Goal: Task Accomplishment & Management: Manage account settings

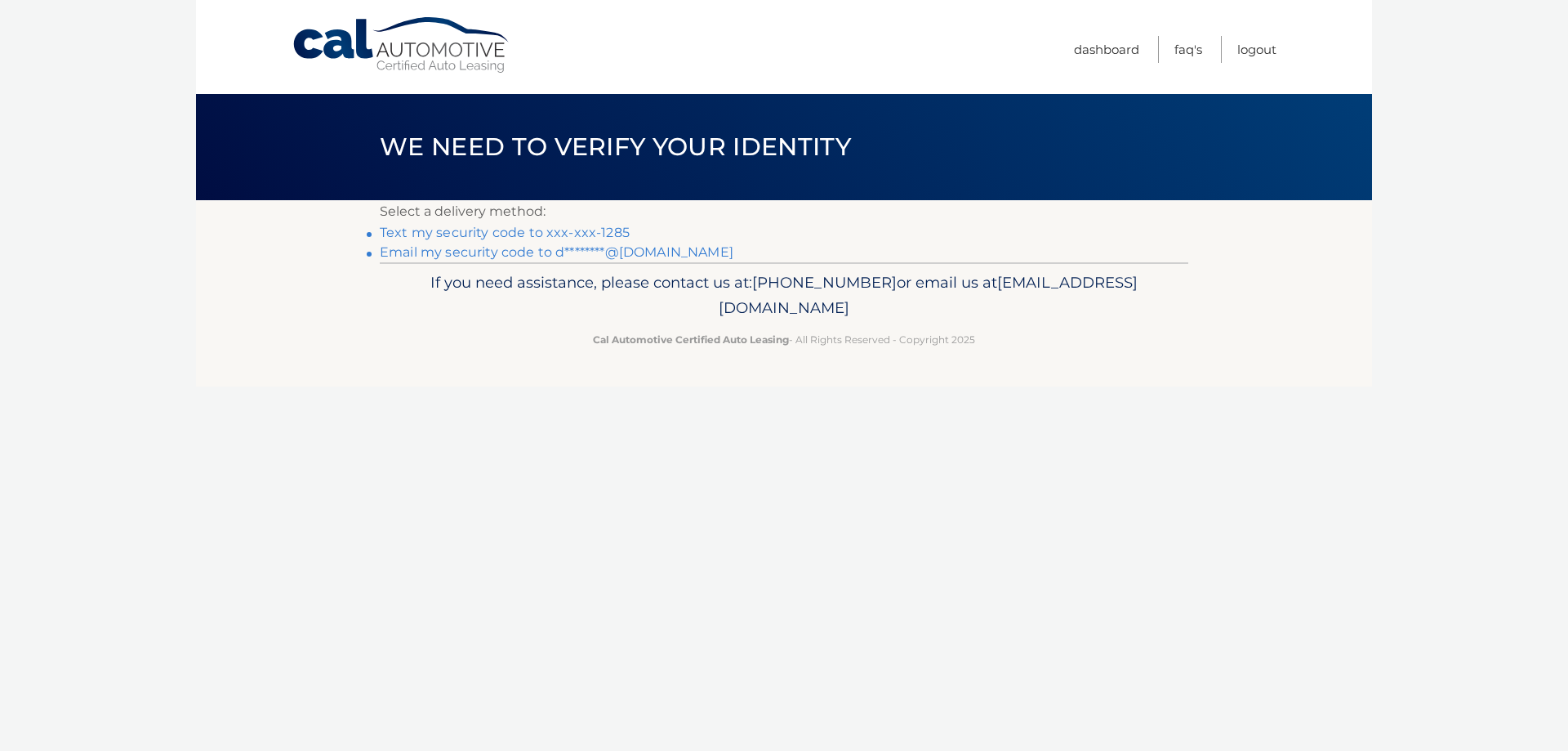
click at [600, 239] on link "Text my security code to xxx-xxx-1285" at bounding box center [504, 232] width 250 height 15
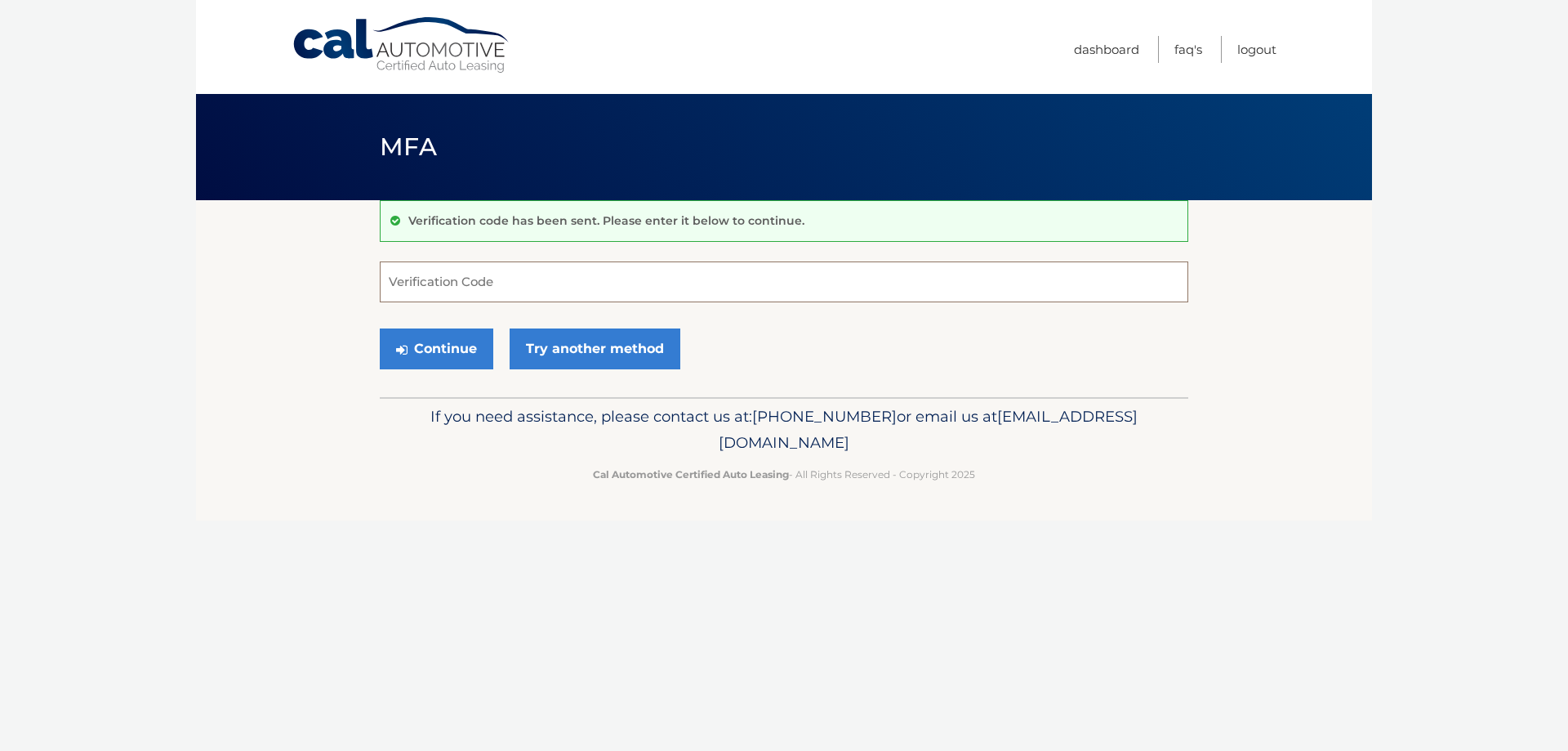
click at [561, 288] on input "Verification Code" at bounding box center [783, 281] width 808 height 41
type input "434120"
click at [472, 352] on button "Continue" at bounding box center [436, 348] width 114 height 41
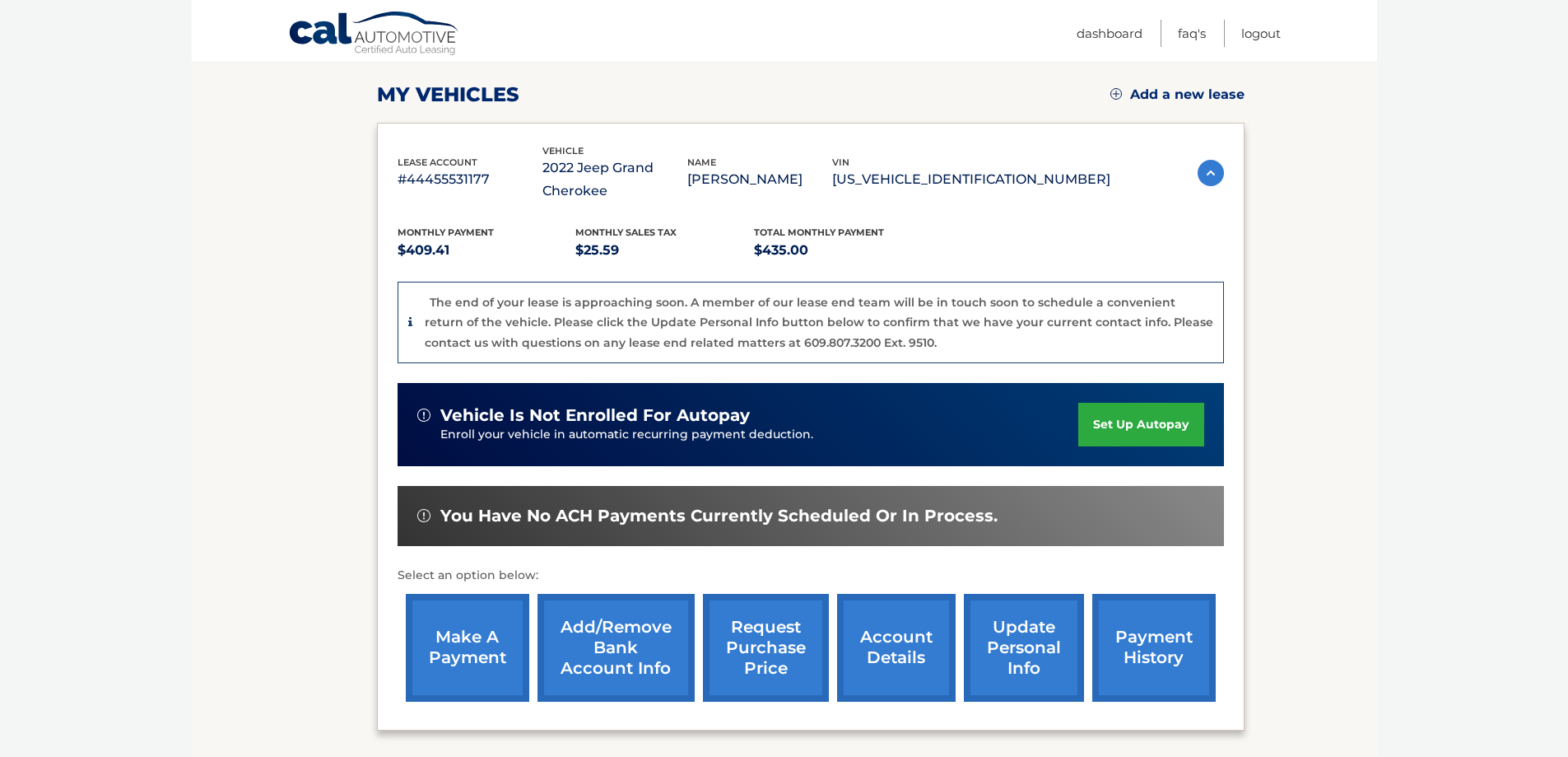
scroll to position [247, 0]
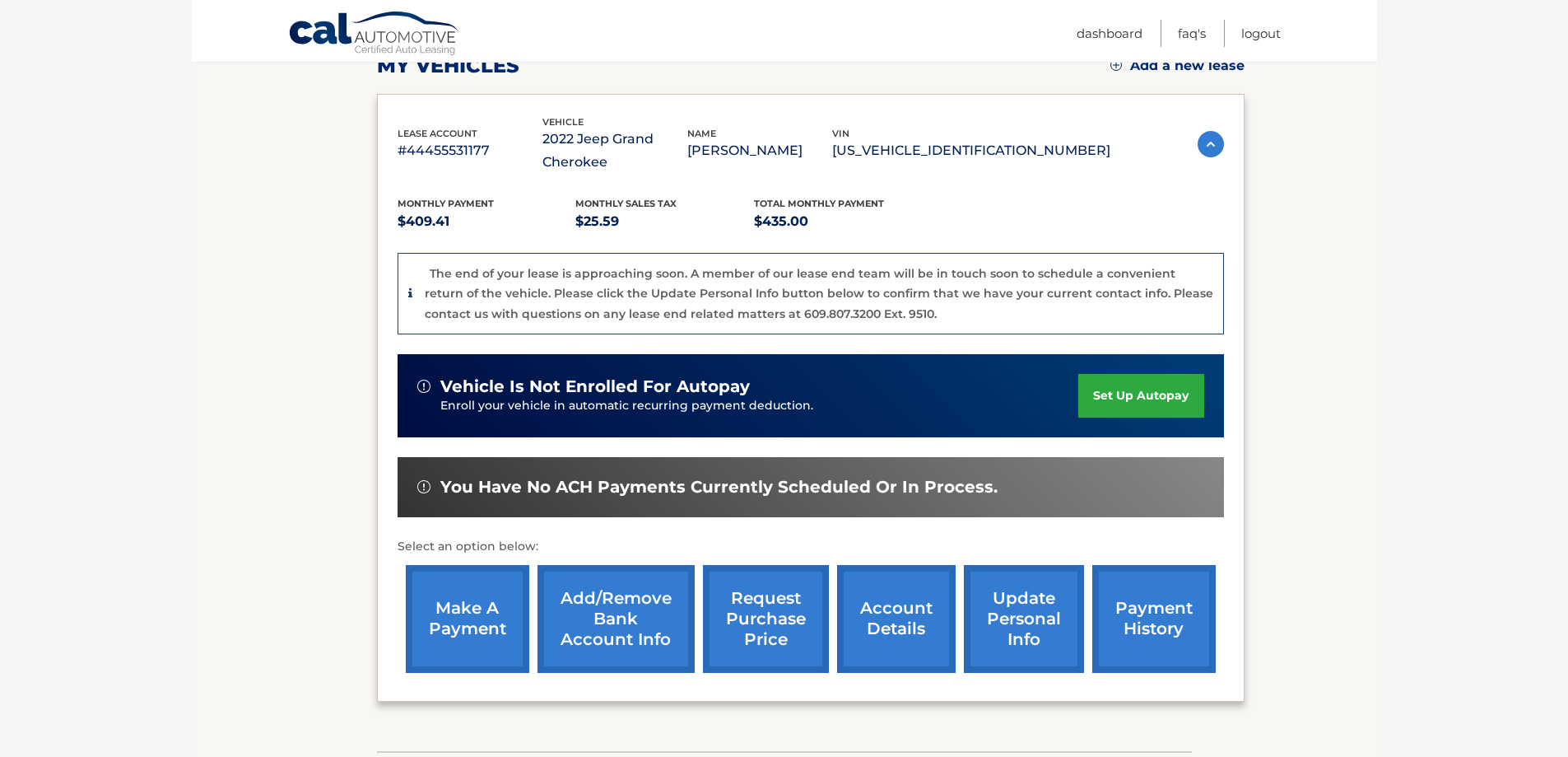
click at [460, 619] on link "make a payment" at bounding box center [468, 619] width 124 height 108
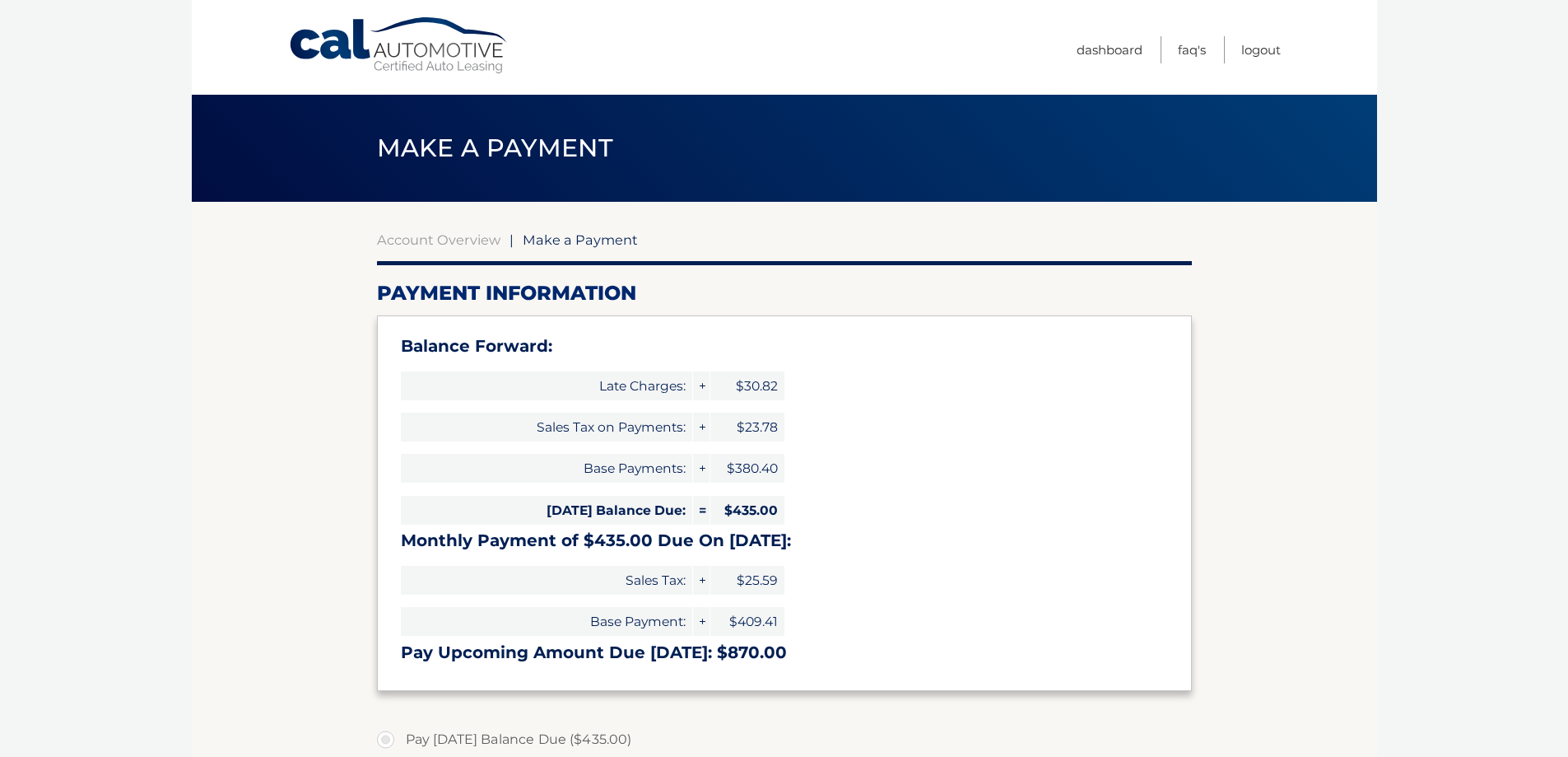
select select "MWJiOGE4NDktMTM2NC00ZjQ4LTljNjctNjI2OTM0OGU1NmJl"
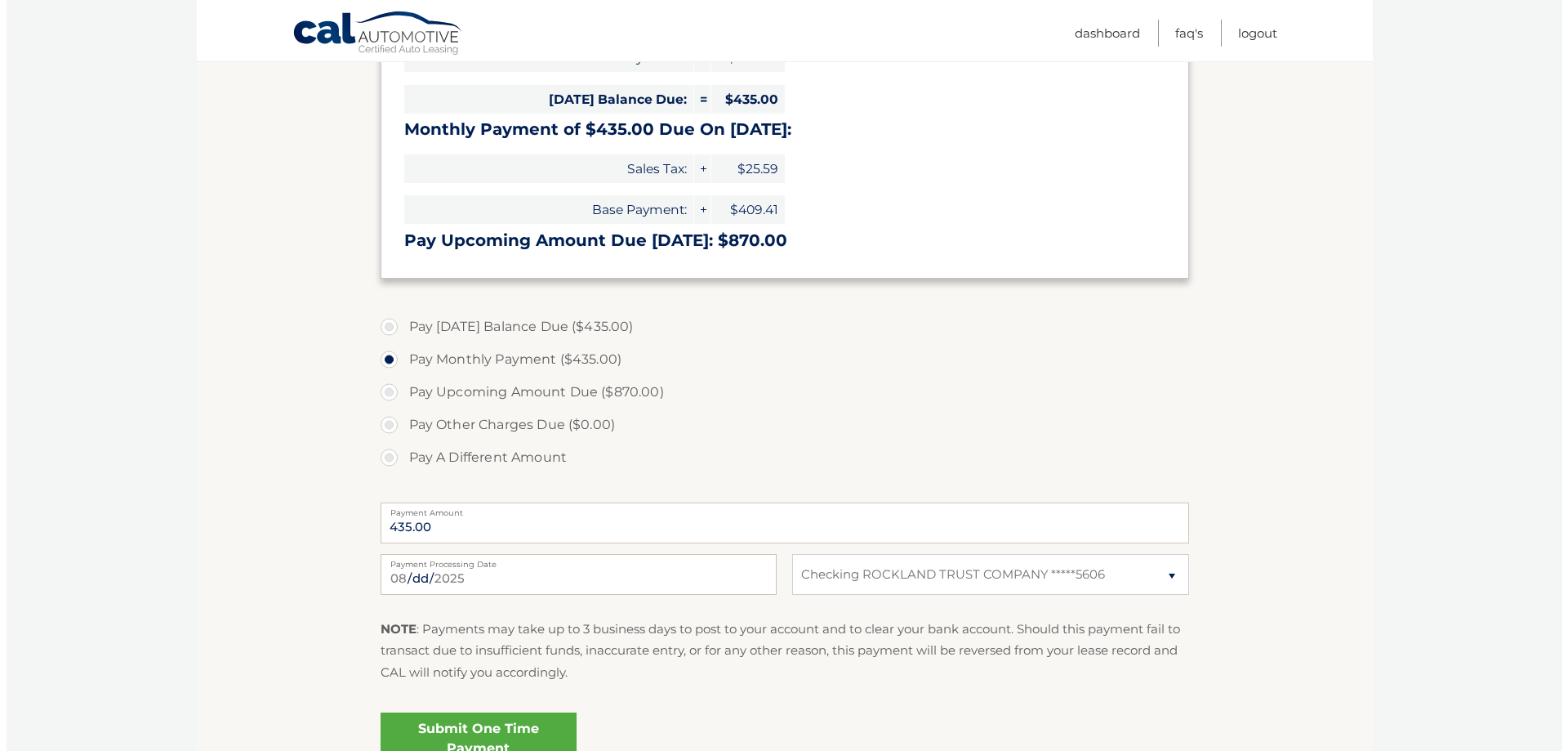
scroll to position [408, 0]
click at [488, 715] on link "Submit One Time Payment" at bounding box center [471, 737] width 196 height 52
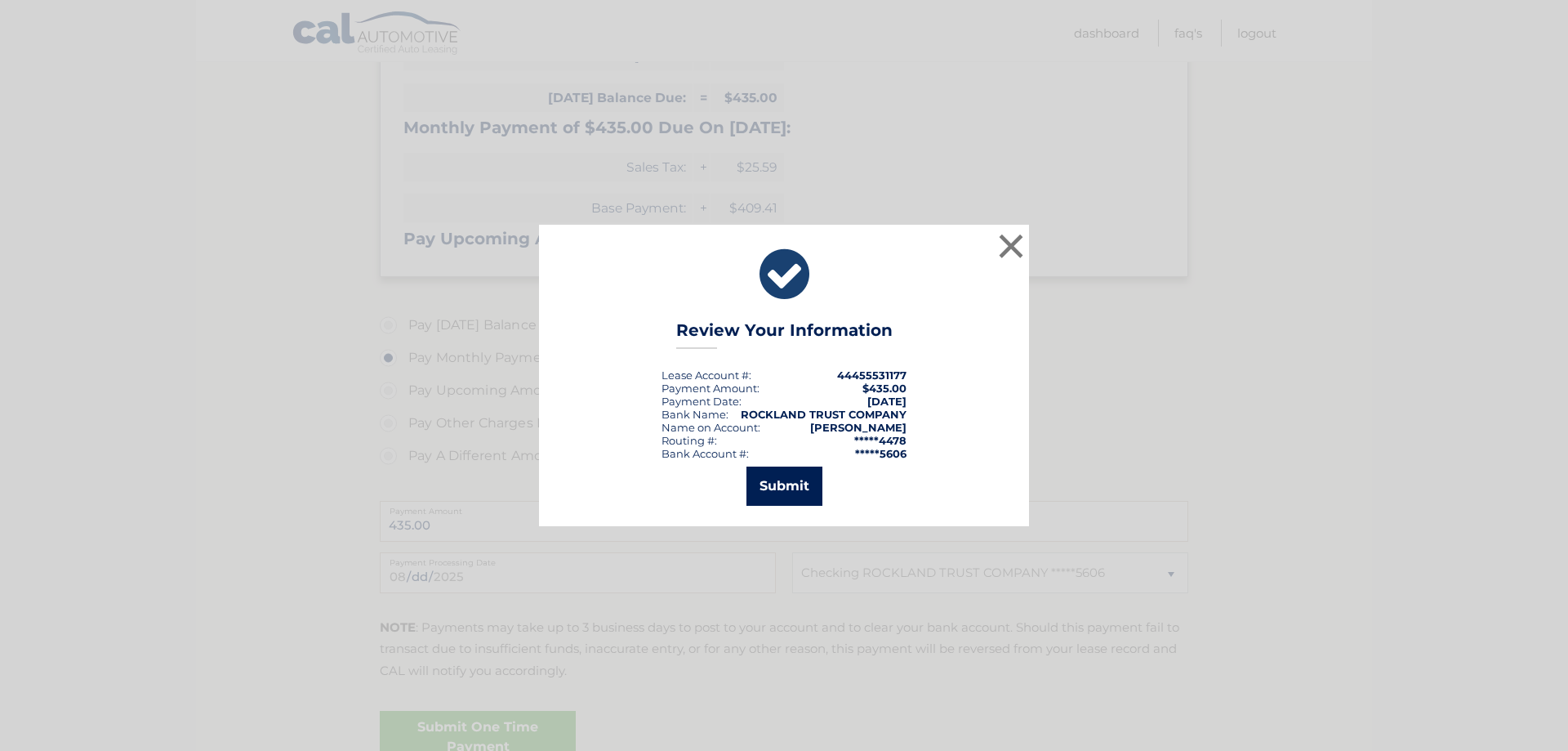
click at [794, 475] on button "Submit" at bounding box center [784, 485] width 76 height 39
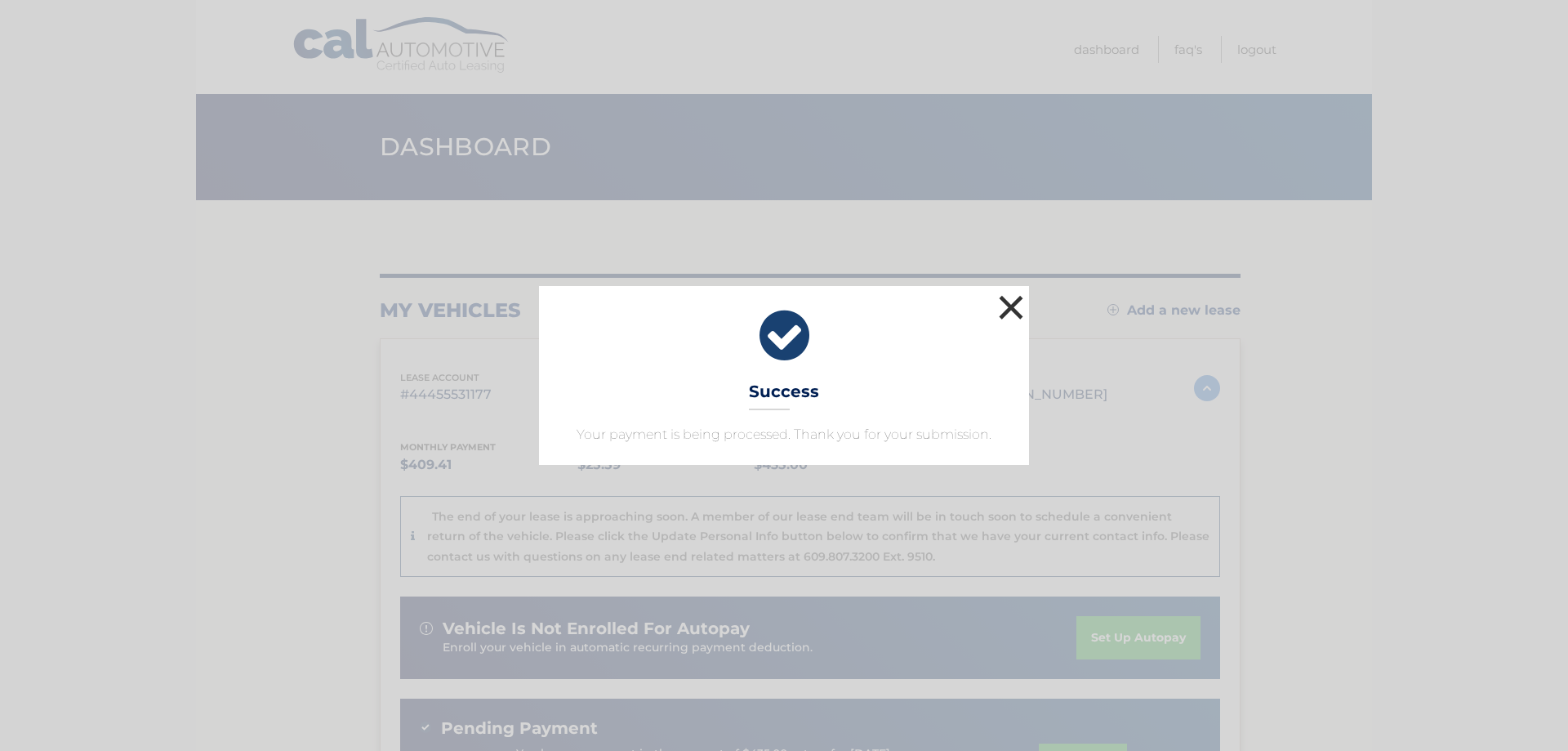
click at [1005, 310] on button "×" at bounding box center [1011, 307] width 32 height 32
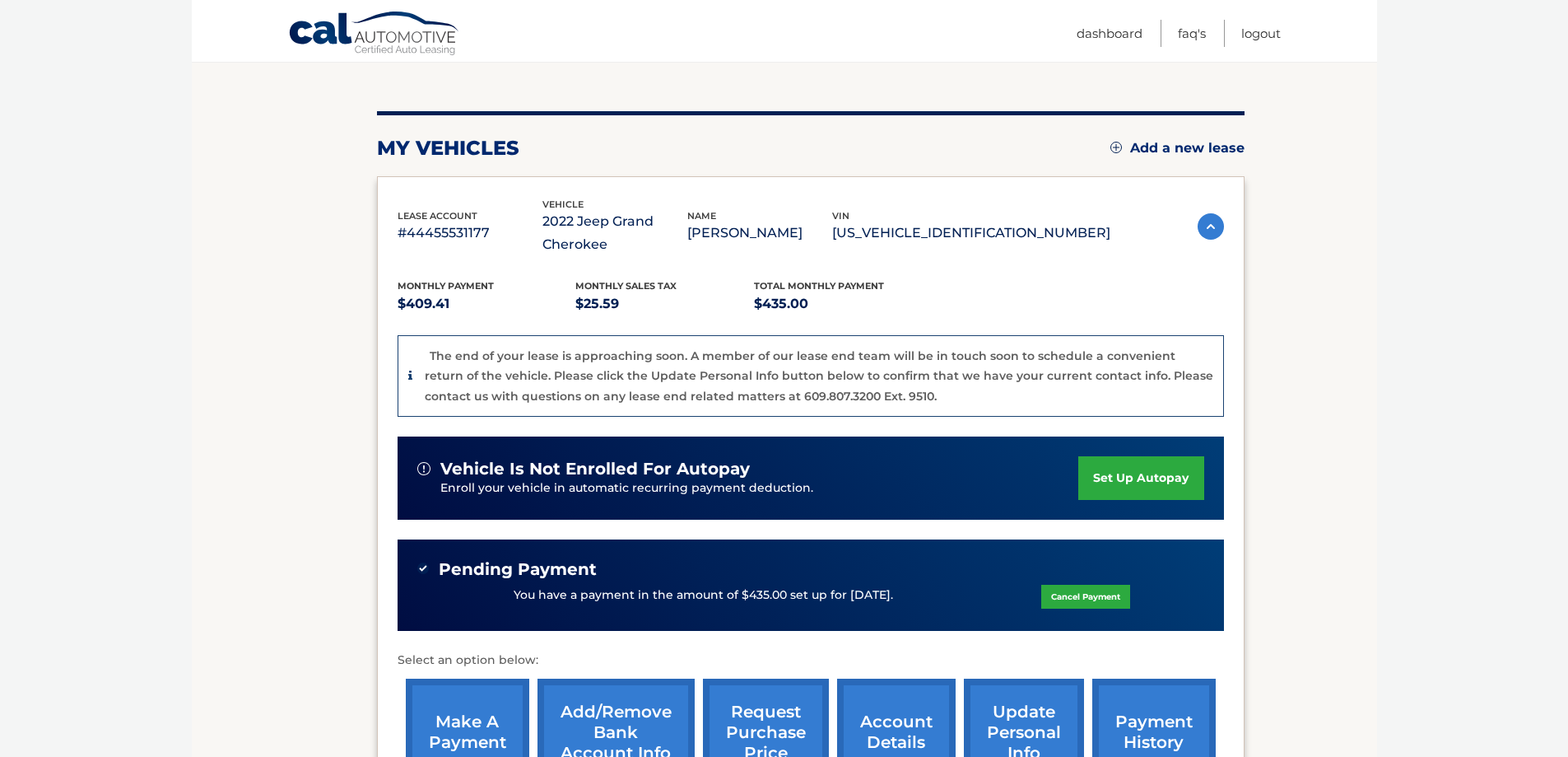
scroll to position [247, 0]
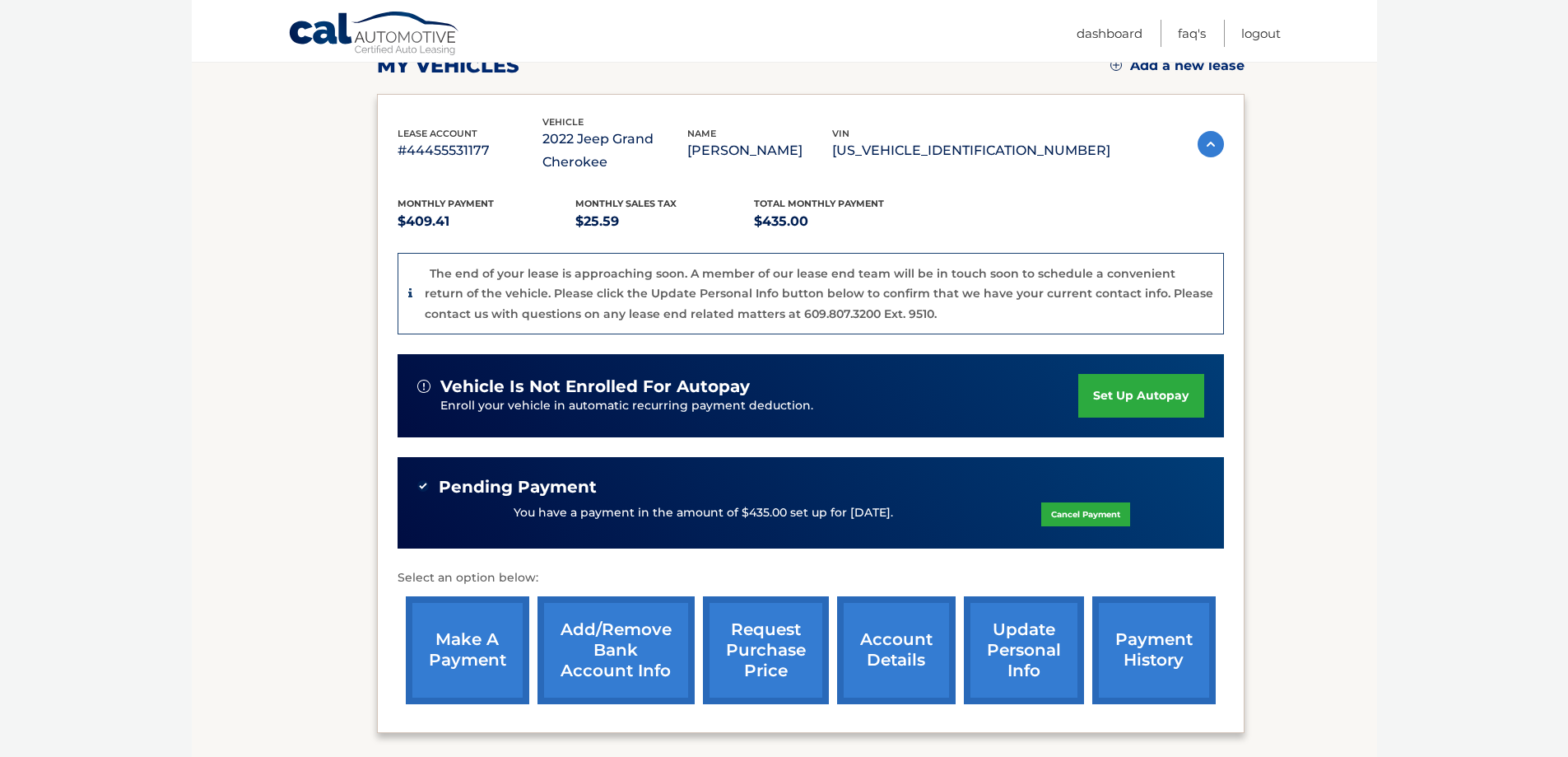
click at [757, 643] on link "request purchase price" at bounding box center [766, 650] width 126 height 108
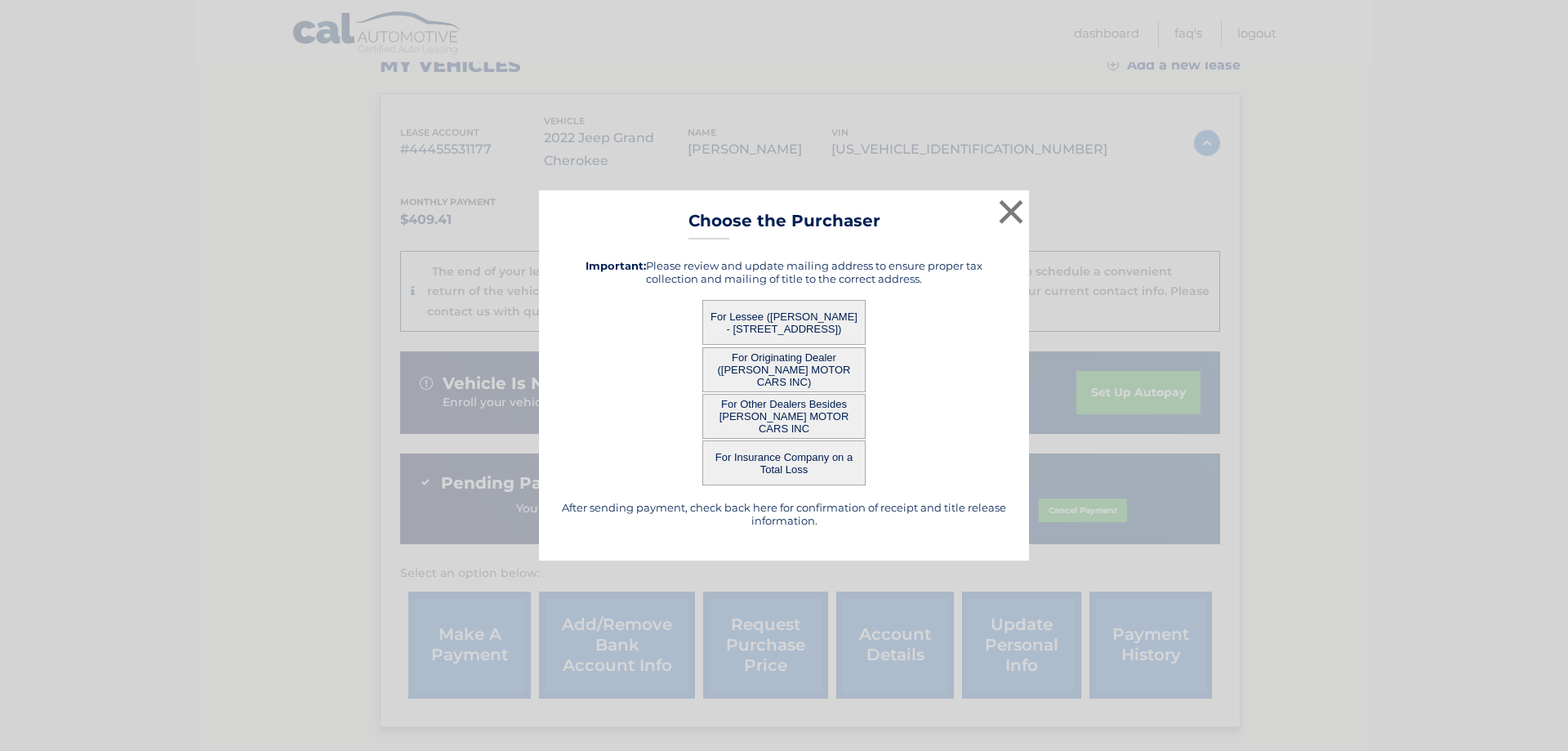
click at [761, 326] on button "For Lessee (DANIEL FOKAS - 4 Mohegan Cir, , Milford, MA 01757)" at bounding box center [783, 323] width 163 height 45
click at [1016, 214] on button "×" at bounding box center [1011, 212] width 32 height 32
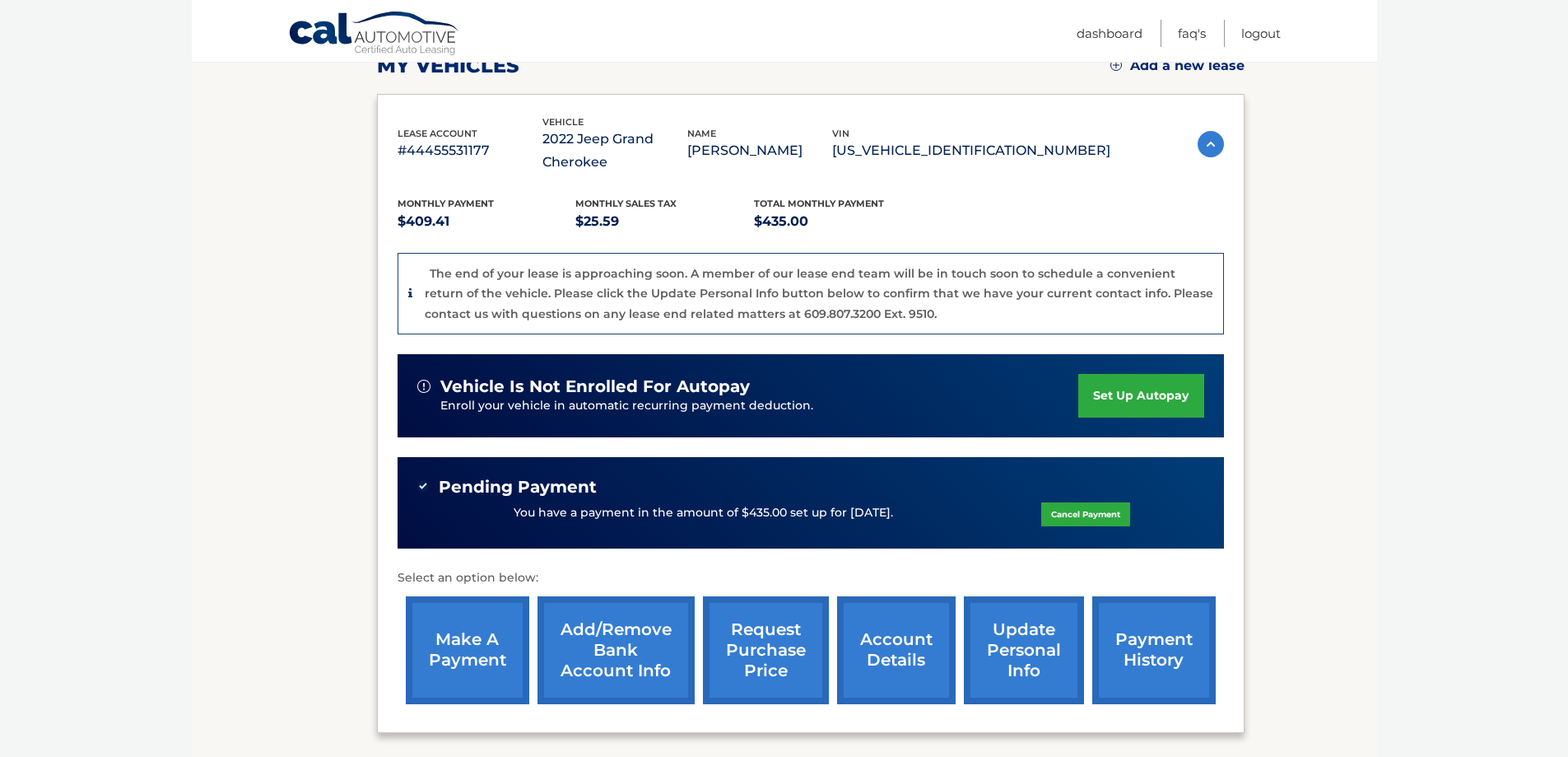
click at [1012, 638] on link "update personal info" at bounding box center [1024, 650] width 120 height 108
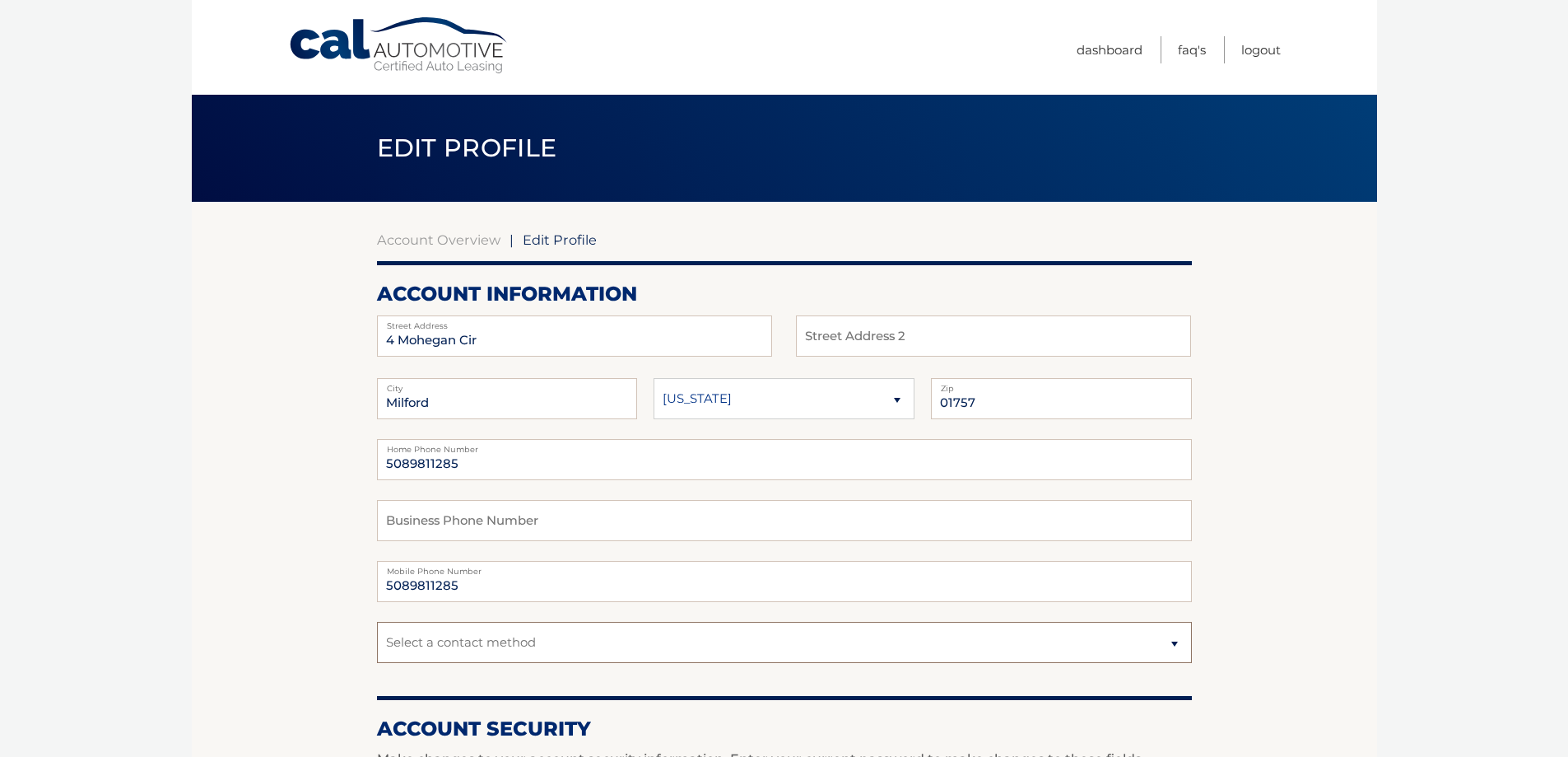
click at [1170, 646] on select "Select a contact method Mobile Home" at bounding box center [784, 642] width 815 height 41
select select "1"
click at [377, 622] on select "Select a contact method Mobile Home" at bounding box center [784, 642] width 815 height 41
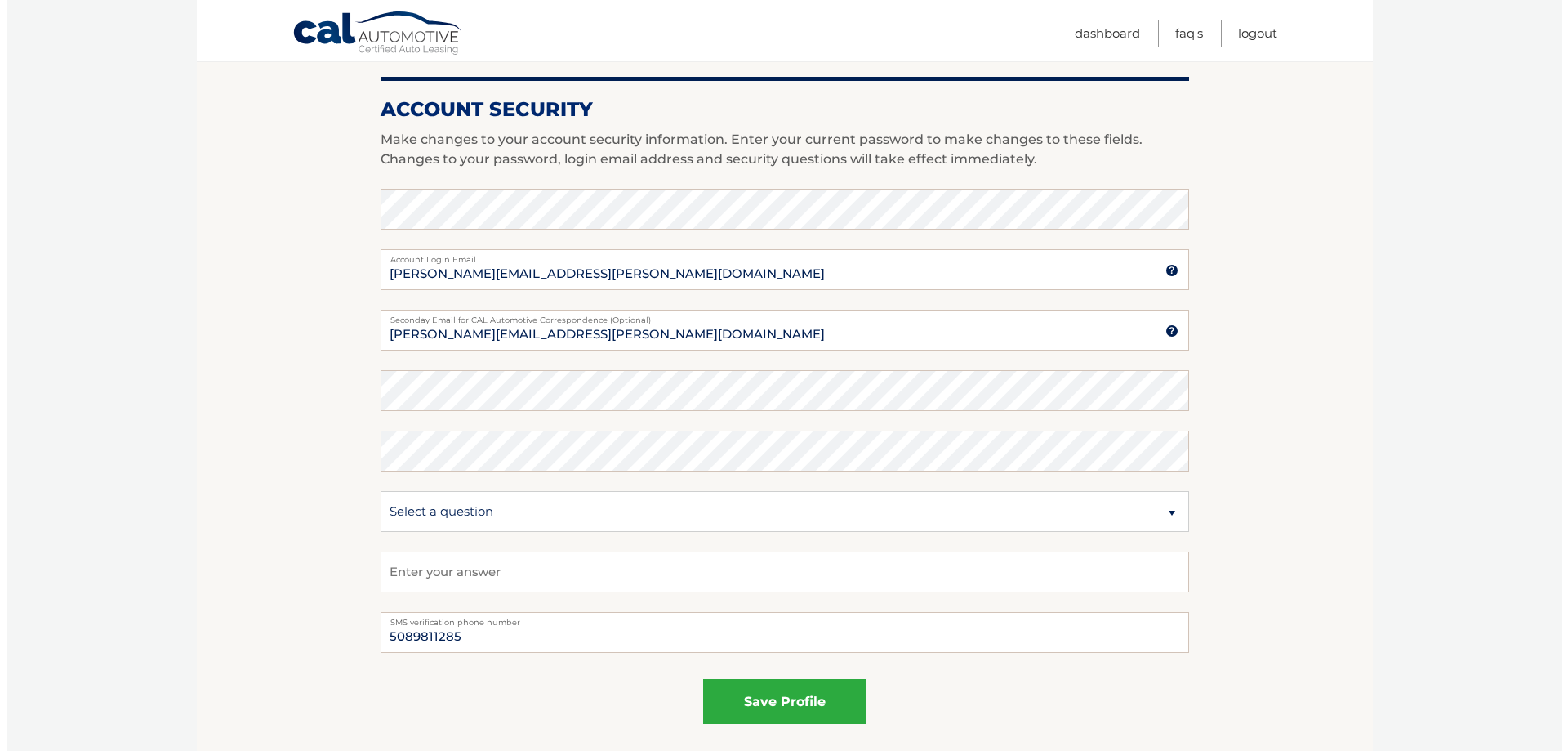
scroll to position [654, 0]
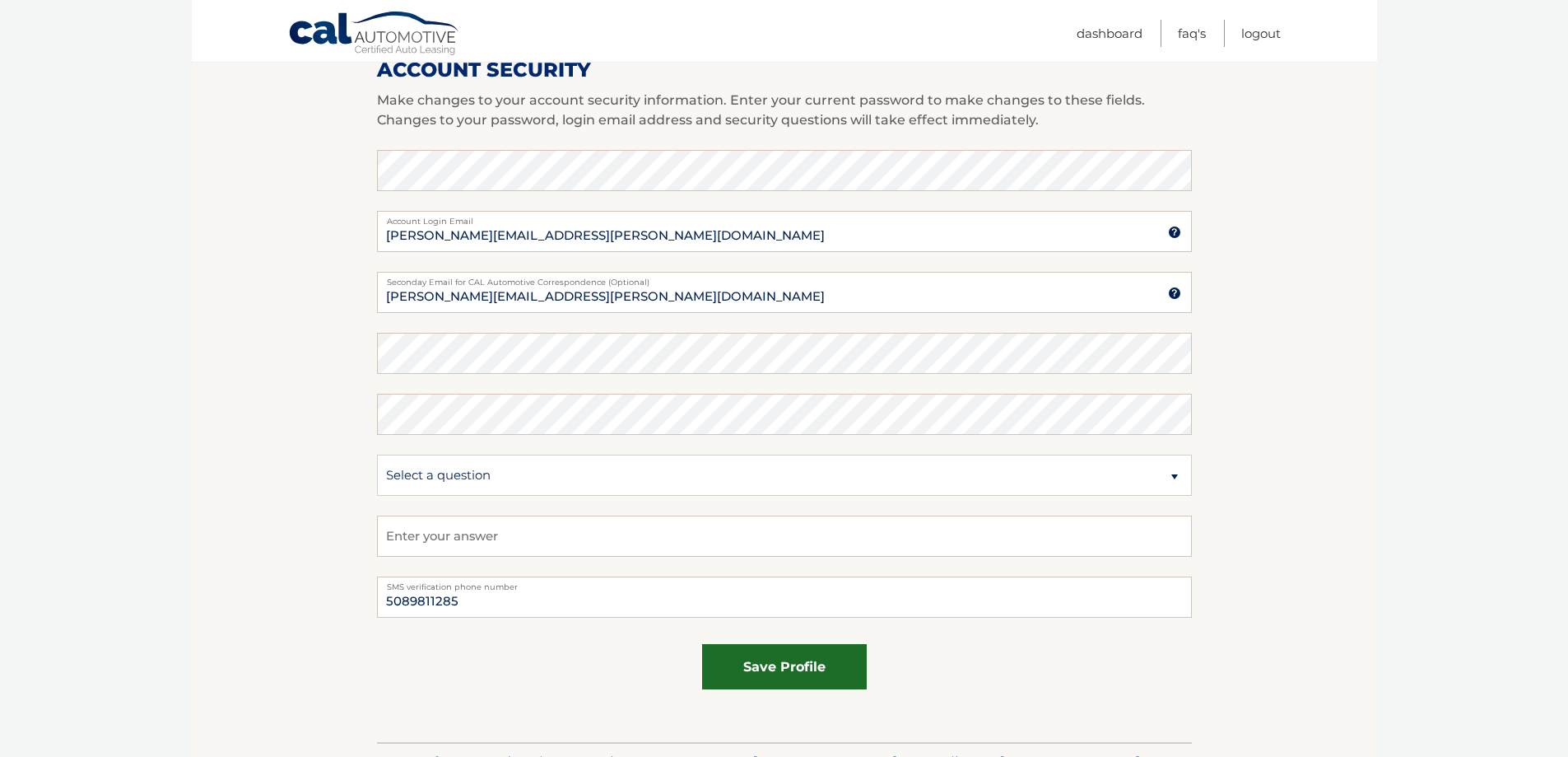
click at [777, 668] on button "save profile" at bounding box center [784, 667] width 164 height 45
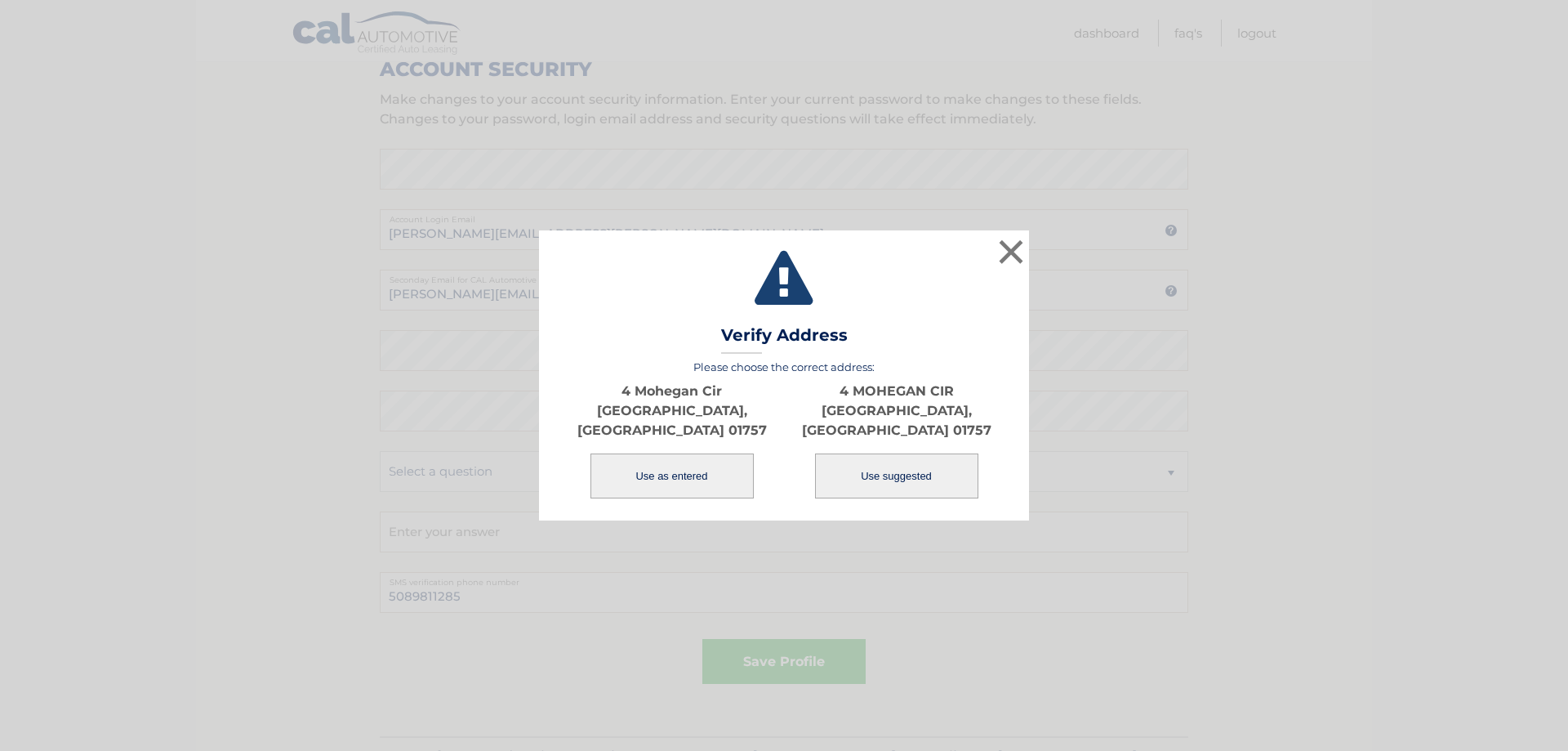
click at [886, 472] on button "Use suggested" at bounding box center [896, 476] width 163 height 45
type input "4 MOHEGAN CIR"
type input "MILFORD"
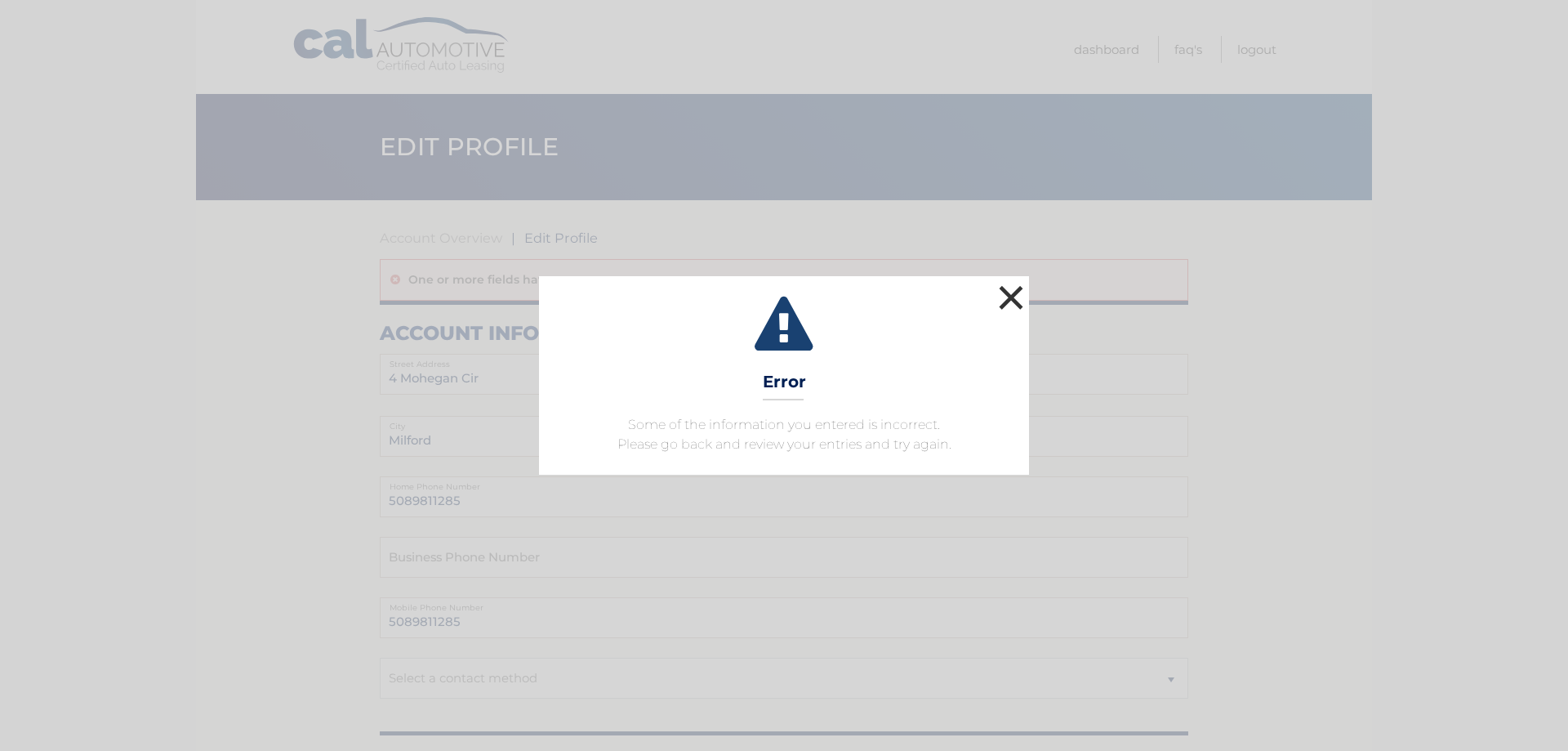
click at [1007, 300] on button "×" at bounding box center [1011, 298] width 32 height 32
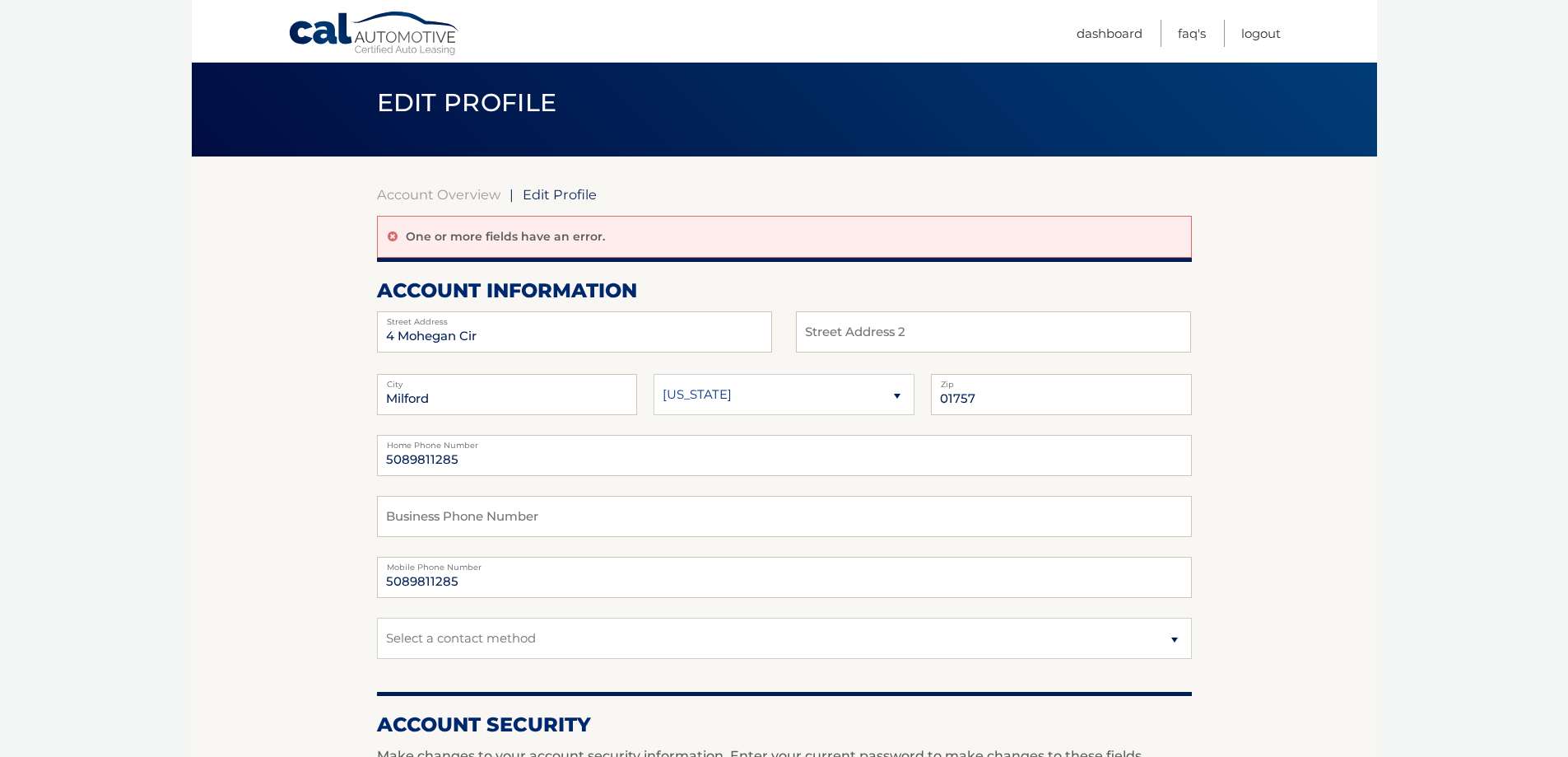
scroll to position [83, 0]
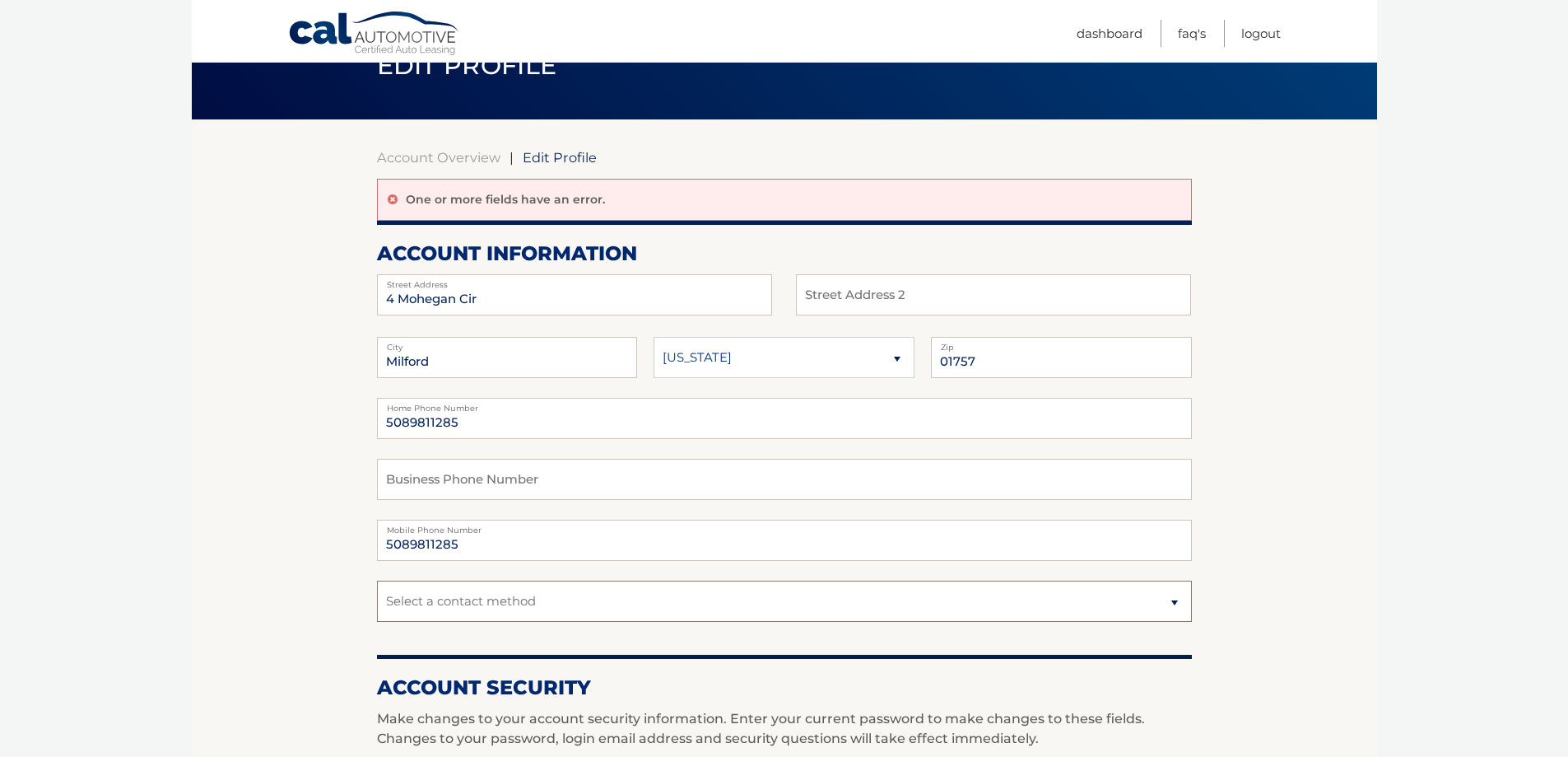
click at [1178, 601] on select "Select a contact method Mobile Home" at bounding box center [784, 601] width 815 height 41
select select "1"
click at [377, 581] on select "Select a contact method Mobile Home" at bounding box center [784, 601] width 815 height 41
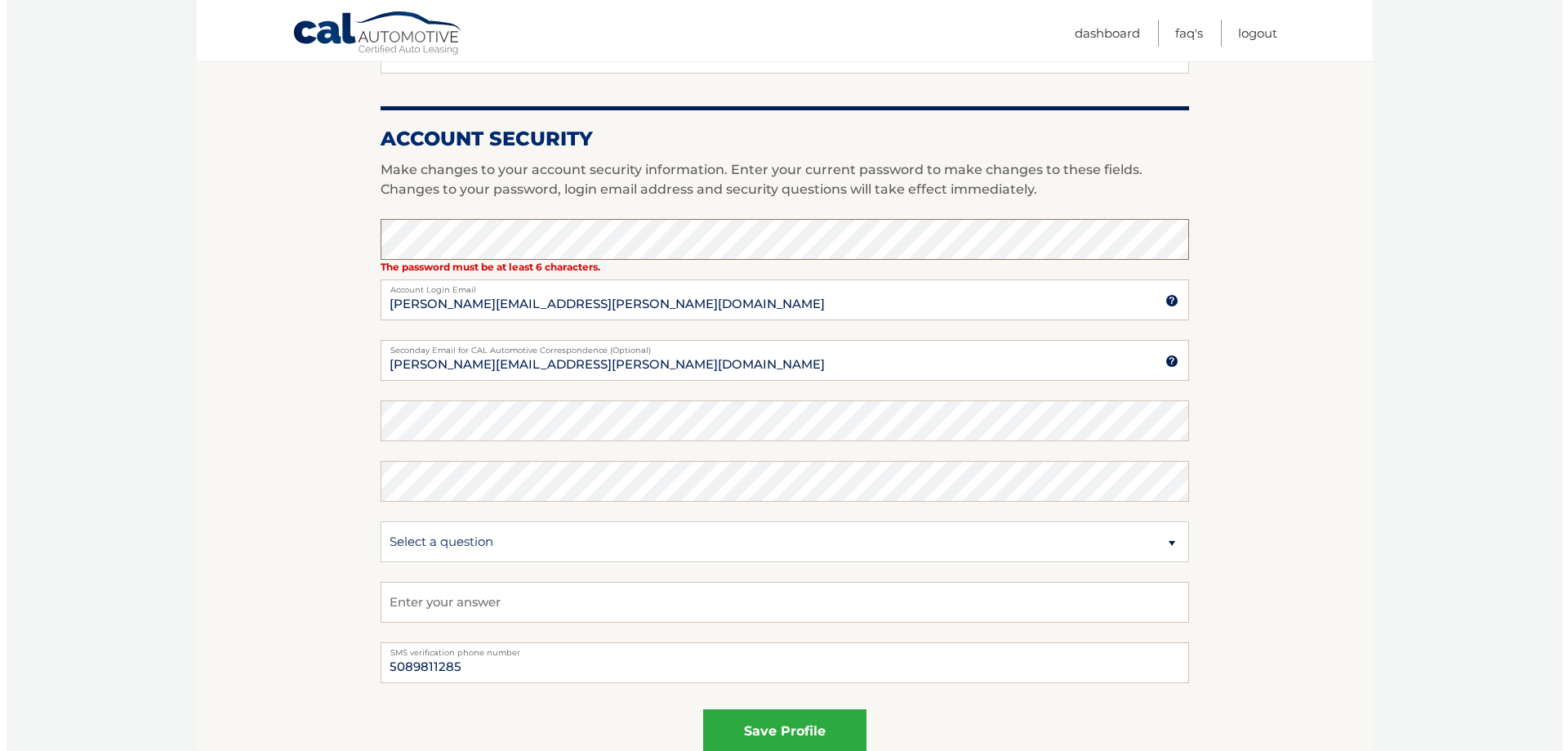
scroll to position [654, 0]
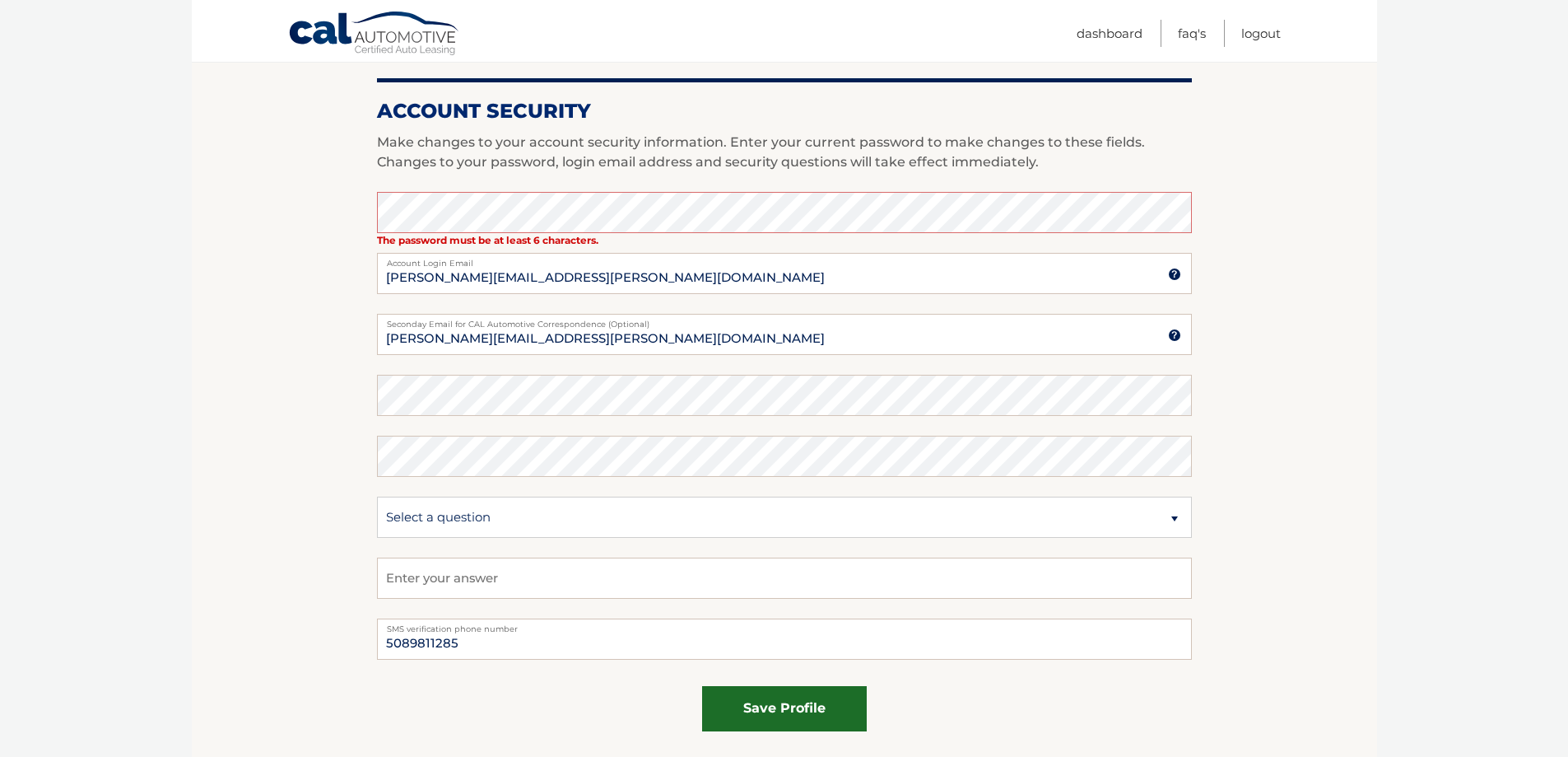
click at [741, 705] on button "save profile" at bounding box center [784, 709] width 164 height 45
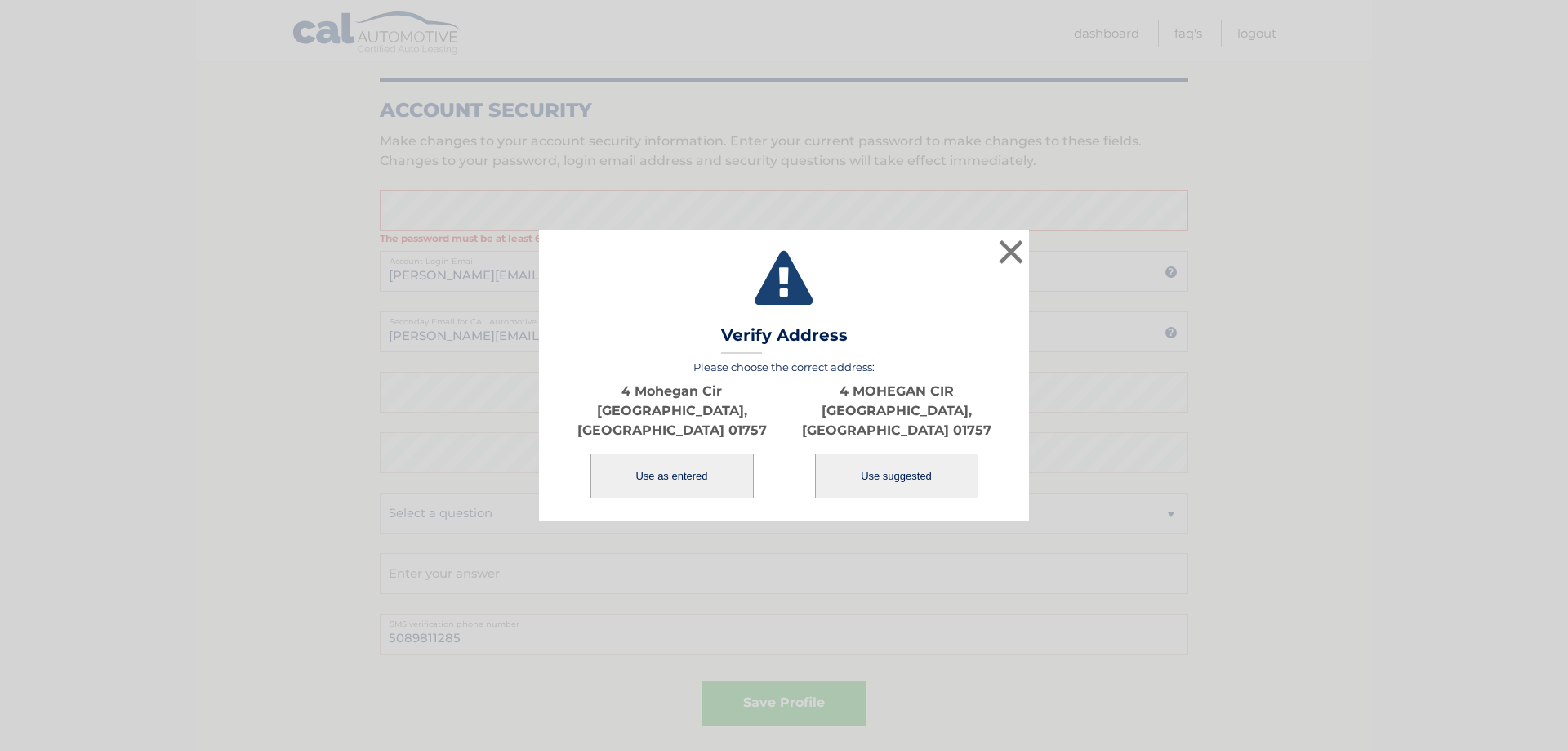
click at [880, 469] on button "Use suggested" at bounding box center [896, 476] width 163 height 45
type input "4 MOHEGAN CIR"
type input "MILFORD"
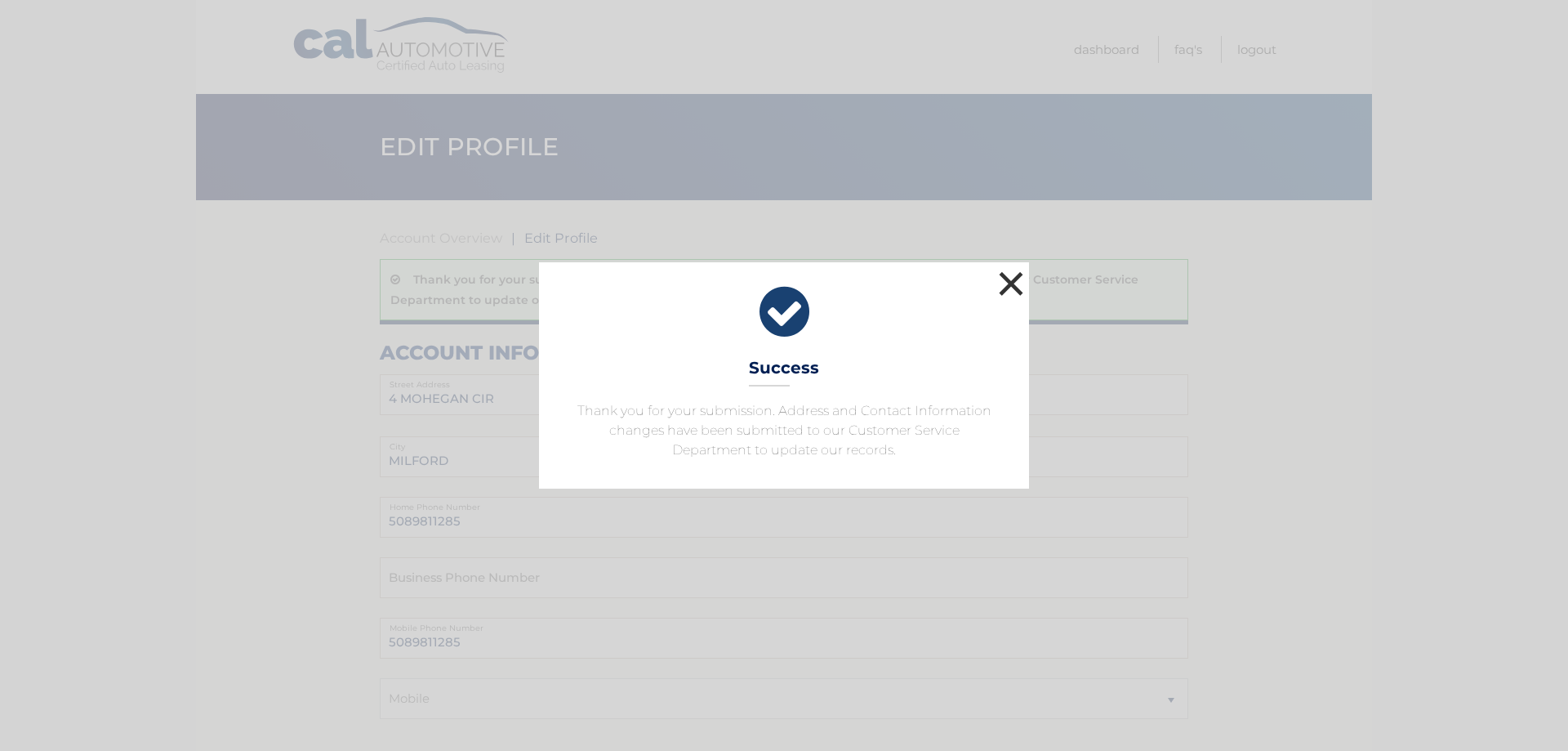
click at [998, 286] on button "×" at bounding box center [1011, 283] width 32 height 32
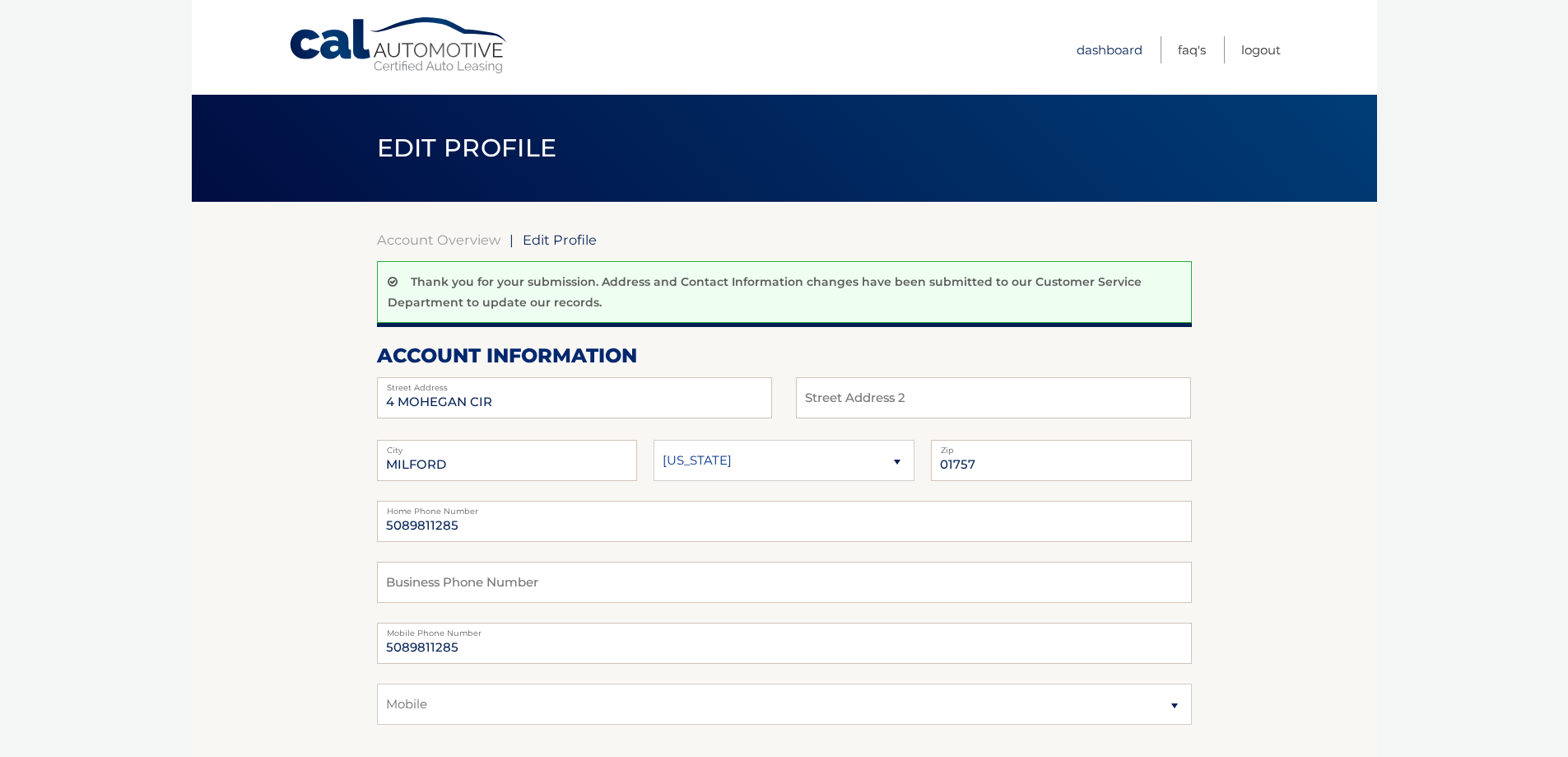
click at [1089, 56] on link "Dashboard" at bounding box center [1109, 50] width 65 height 27
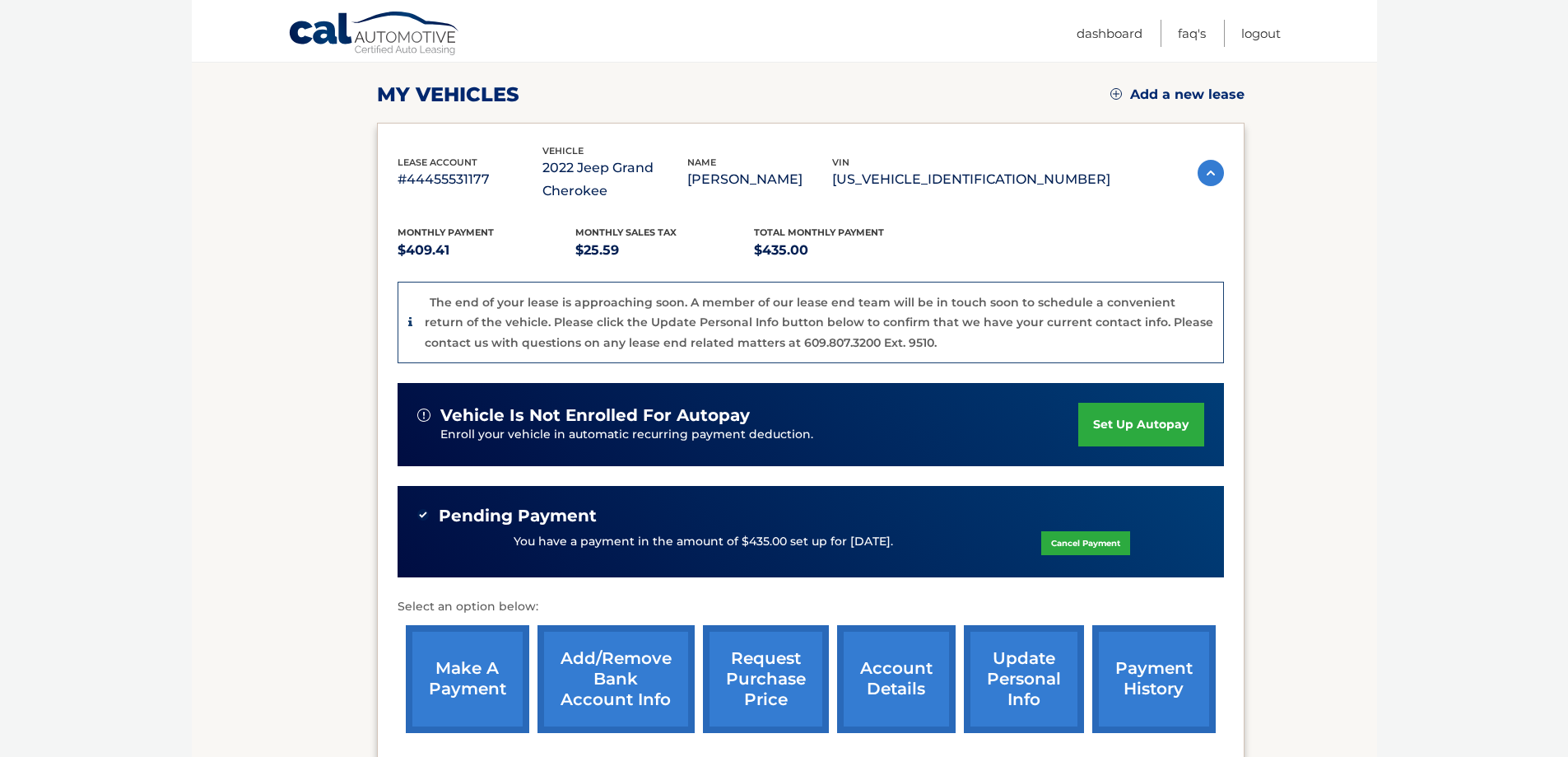
scroll to position [247, 0]
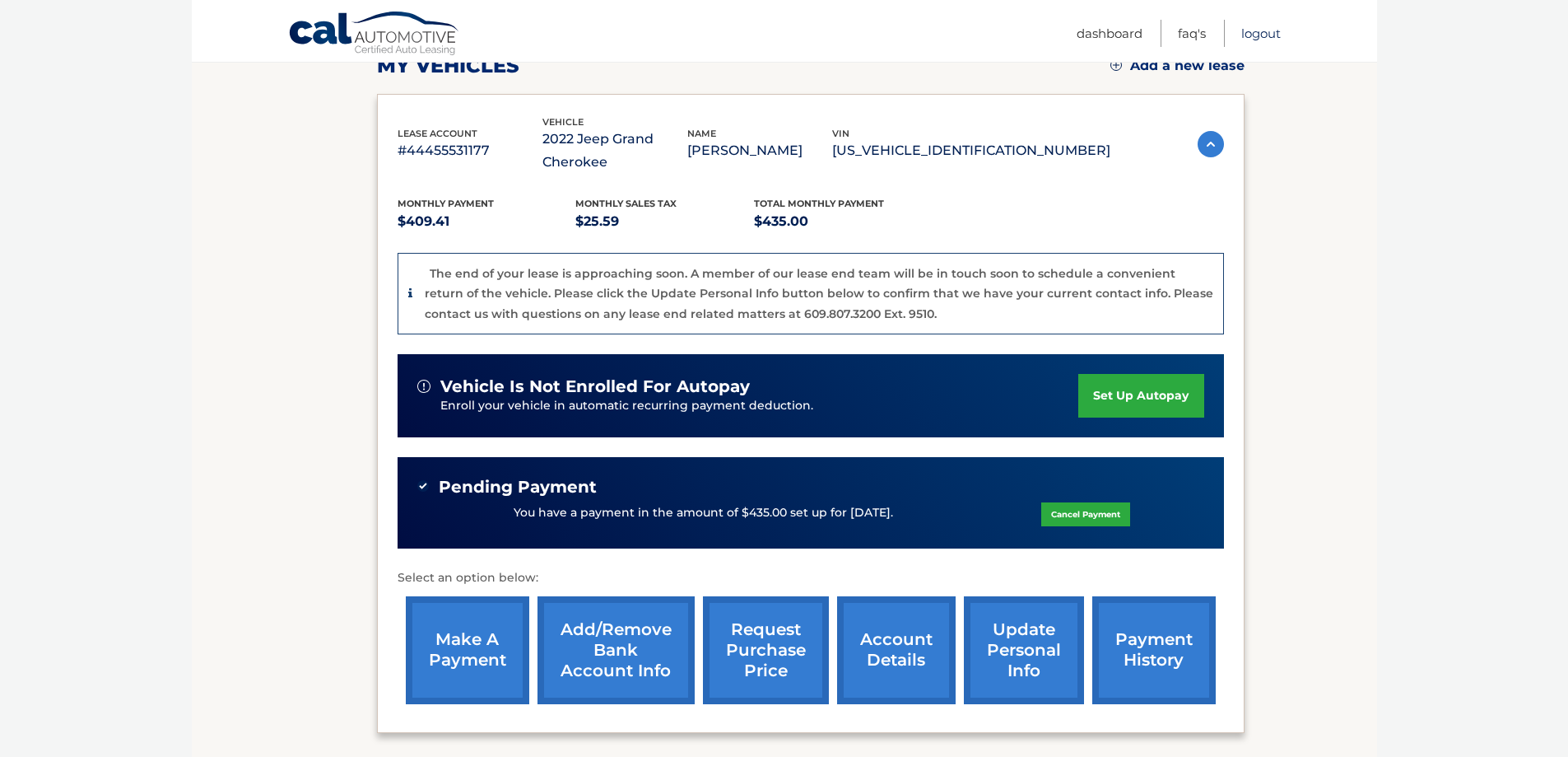
click at [1265, 35] on link "Logout" at bounding box center [1260, 34] width 39 height 27
